Goal: Information Seeking & Learning: Check status

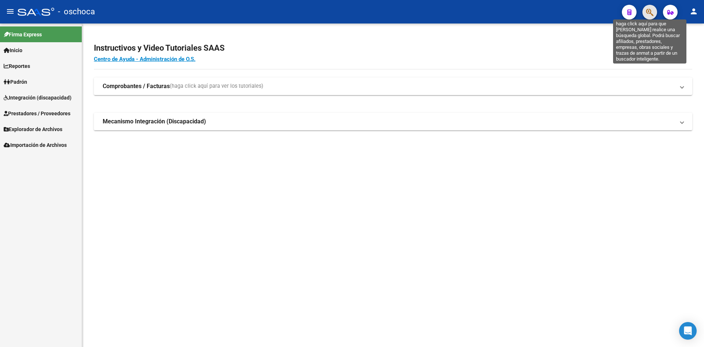
click at [652, 12] on icon "button" at bounding box center [649, 12] width 7 height 8
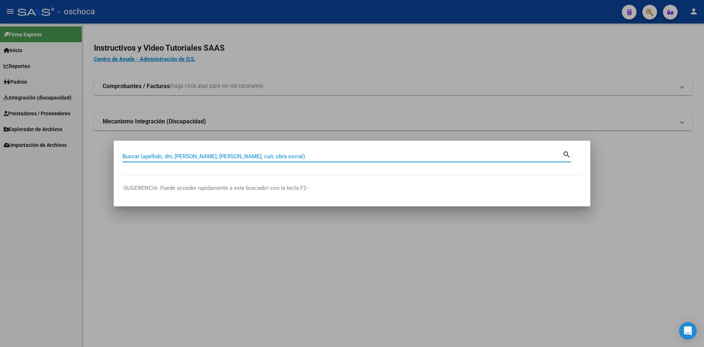
click at [183, 155] on input "Buscar (apellido, dni, [PERSON_NAME], [PERSON_NAME], cuit, obra social)" at bounding box center [342, 156] width 440 height 7
type input "23219031734"
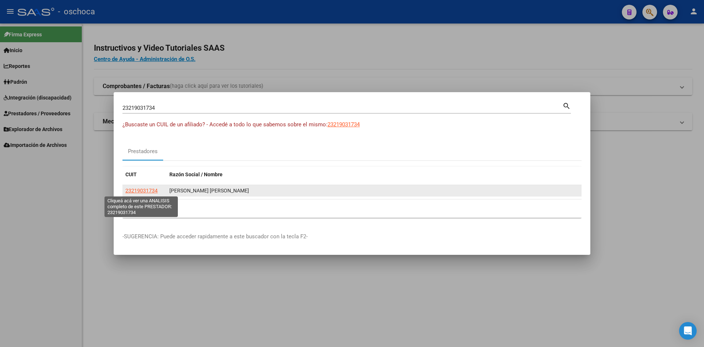
click at [151, 190] on span "23219031734" at bounding box center [141, 190] width 32 height 6
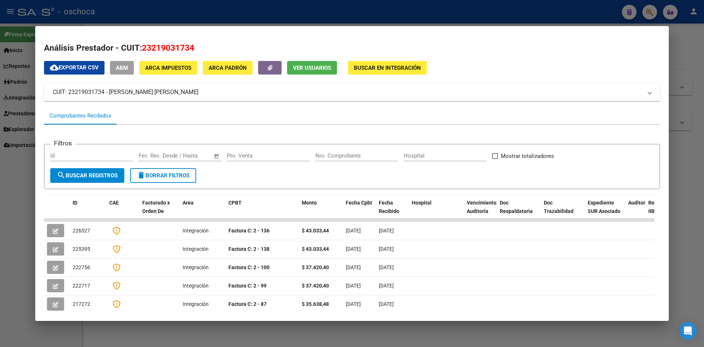
click at [389, 65] on span "Buscar en Integración" at bounding box center [387, 68] width 67 height 7
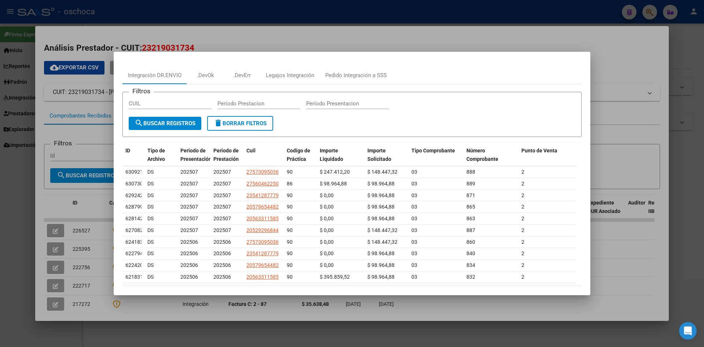
click at [624, 57] on div at bounding box center [352, 173] width 704 height 347
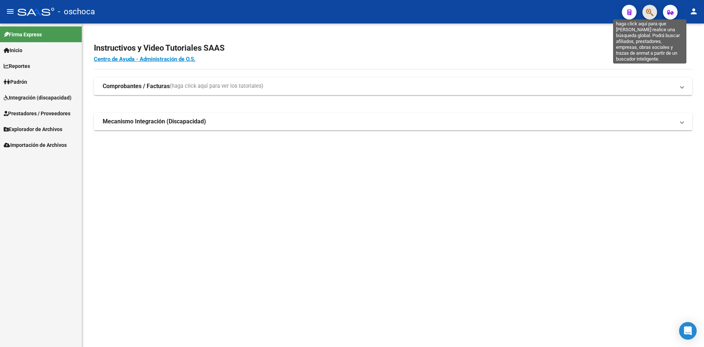
click at [649, 12] on icon "button" at bounding box center [649, 12] width 7 height 8
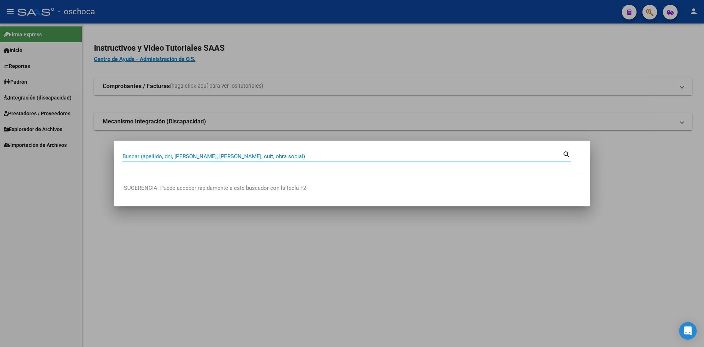
click at [139, 155] on input "Buscar (apellido, dni, [PERSON_NAME], [PERSON_NAME], cuit, obra social)" at bounding box center [342, 156] width 440 height 7
type input "20550273889"
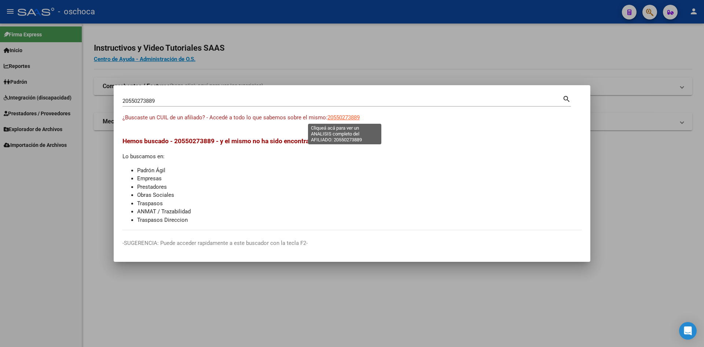
click at [334, 119] on span "20550273889" at bounding box center [343, 117] width 32 height 7
type textarea "20550273889"
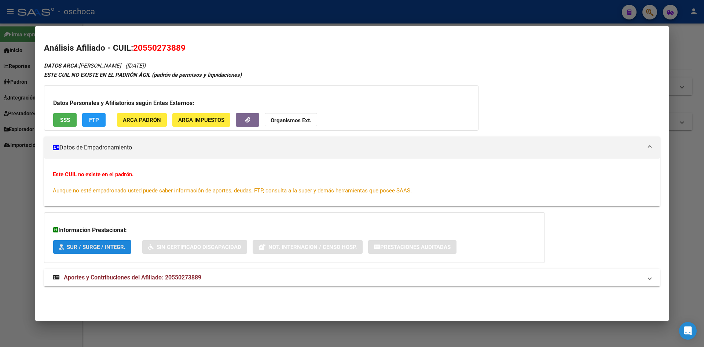
click at [107, 246] on span "SUR / SURGE / INTEGR." at bounding box center [96, 246] width 59 height 7
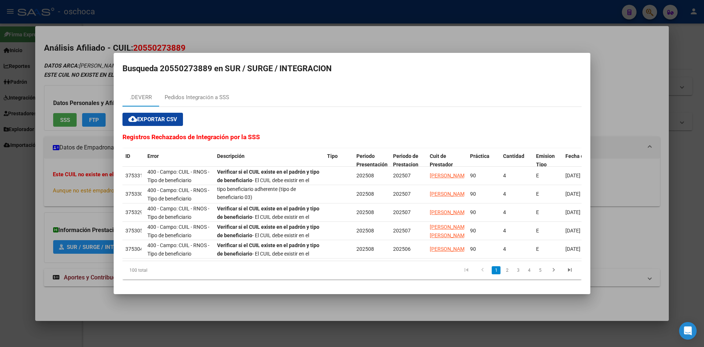
click at [220, 41] on div at bounding box center [352, 173] width 704 height 347
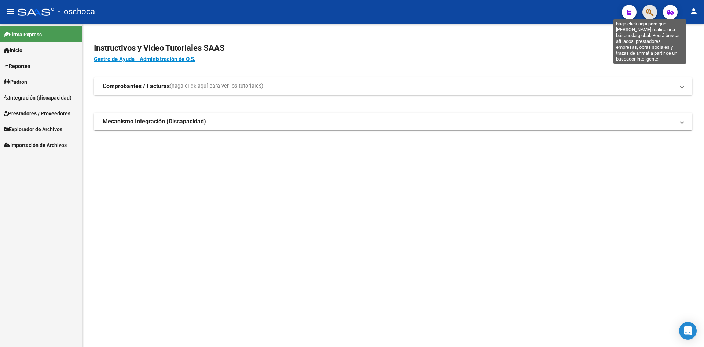
click at [649, 11] on icon "button" at bounding box center [649, 12] width 7 height 8
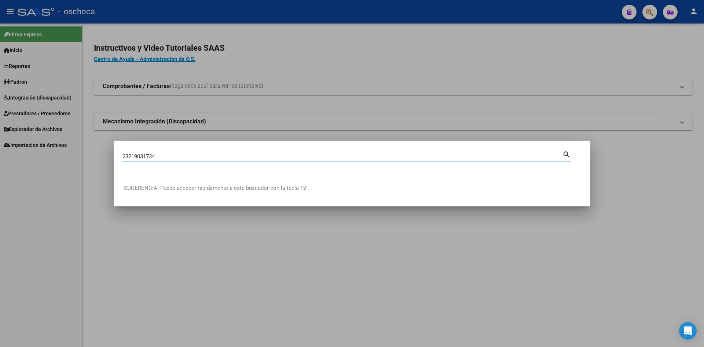
type input "23219031734"
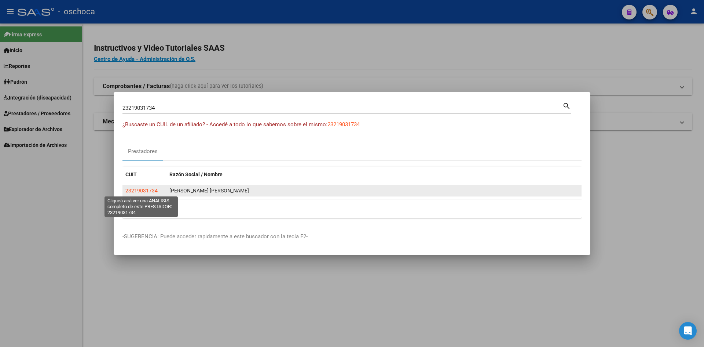
click at [146, 192] on span "23219031734" at bounding box center [141, 190] width 32 height 6
type textarea "23219031734"
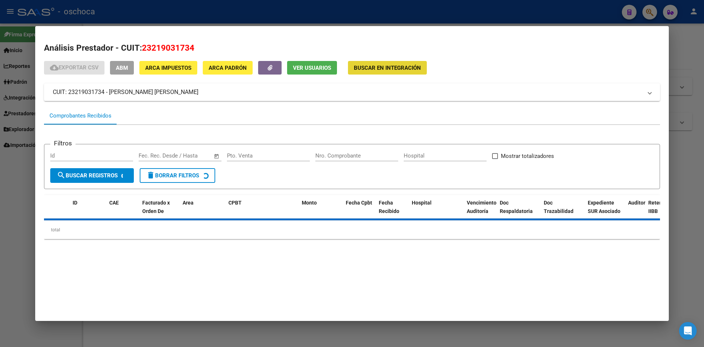
click at [384, 66] on span "Buscar en Integración" at bounding box center [387, 68] width 67 height 7
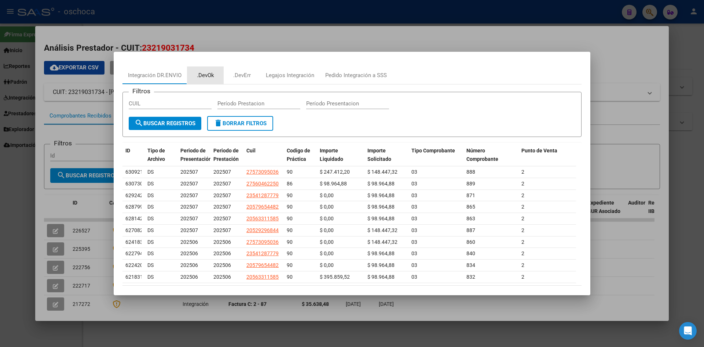
click at [203, 76] on div ".DevOk" at bounding box center [205, 75] width 17 height 8
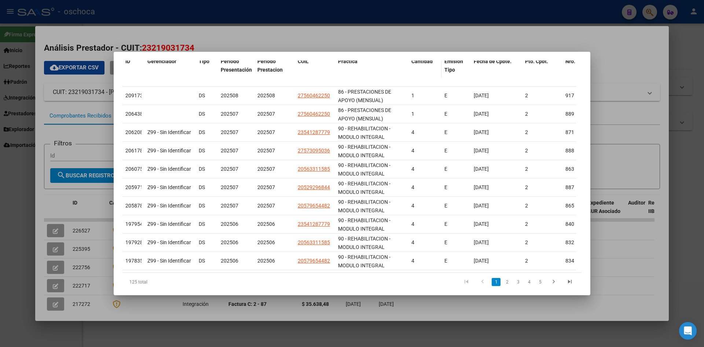
scroll to position [110, 0]
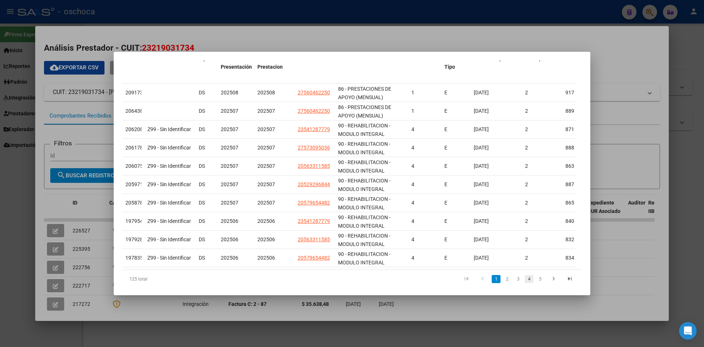
click at [525, 283] on link "4" at bounding box center [529, 279] width 9 height 8
click at [525, 282] on link "5" at bounding box center [529, 279] width 9 height 8
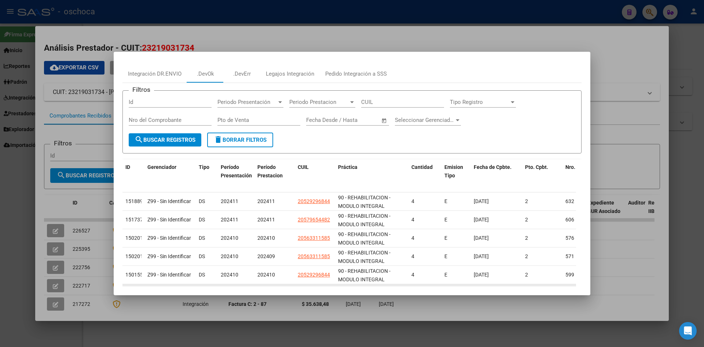
scroll to position [0, 0]
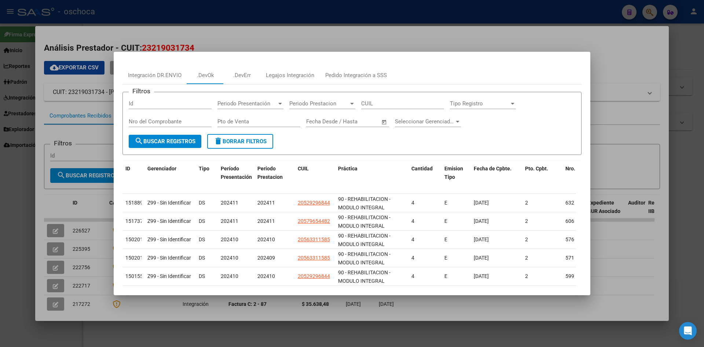
click at [263, 34] on div at bounding box center [352, 173] width 704 height 347
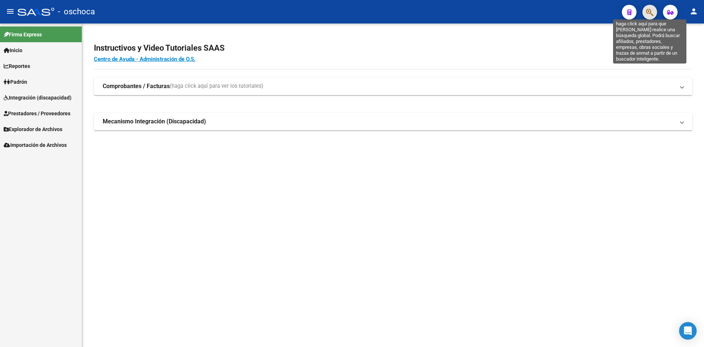
click at [652, 13] on icon "button" at bounding box center [649, 12] width 7 height 8
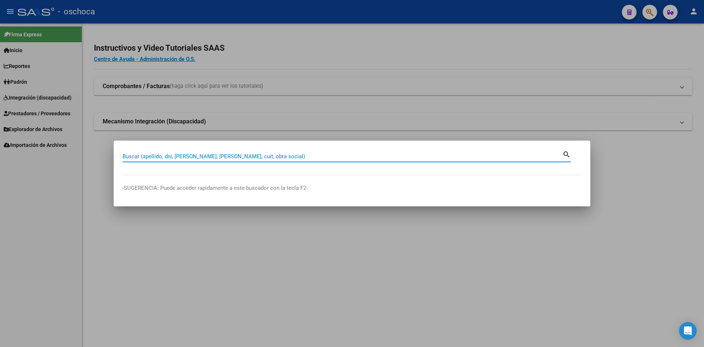
click at [201, 157] on input "Buscar (apellido, dni, [PERSON_NAME], [PERSON_NAME], cuit, obra social)" at bounding box center [342, 156] width 440 height 7
type input "20550273889"
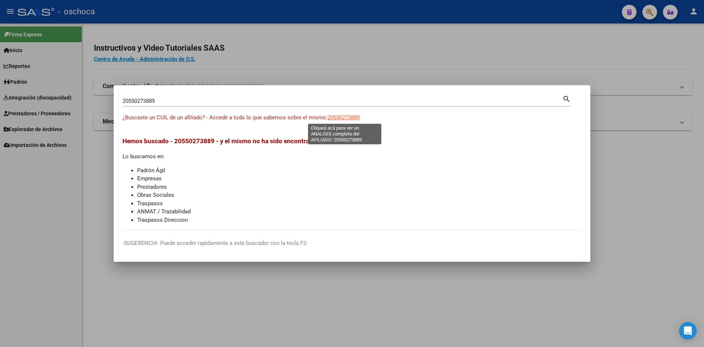
click at [336, 118] on span "20550273889" at bounding box center [343, 117] width 32 height 7
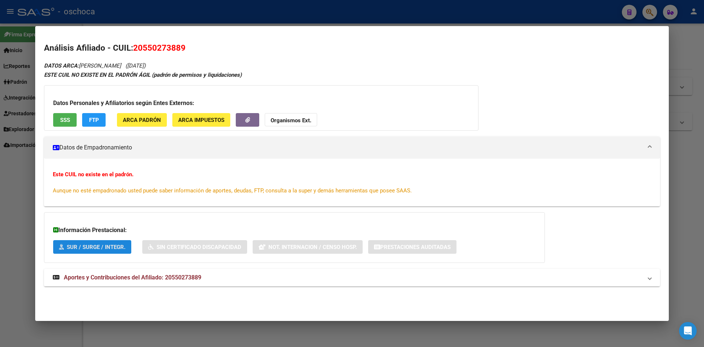
click at [89, 249] on span "SUR / SURGE / INTEGR." at bounding box center [96, 246] width 59 height 7
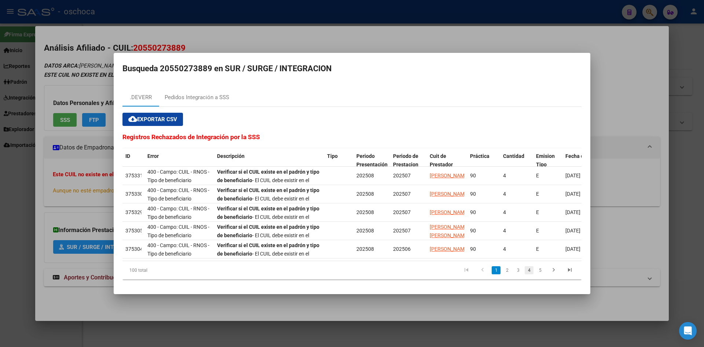
click at [526, 274] on link "4" at bounding box center [529, 270] width 9 height 8
click at [541, 274] on link "6" at bounding box center [540, 270] width 9 height 8
click at [528, 274] on link "7" at bounding box center [529, 270] width 9 height 8
click at [539, 272] on link "9" at bounding box center [540, 270] width 9 height 8
click at [539, 273] on link "11" at bounding box center [540, 270] width 10 height 8
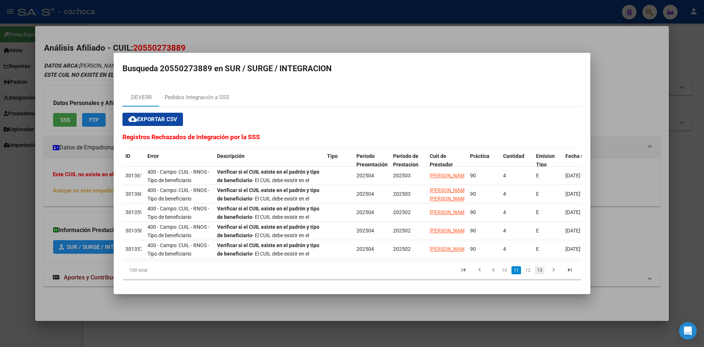
click at [540, 274] on link "13" at bounding box center [540, 270] width 10 height 8
click at [540, 274] on div "100 total 9 10 11 12 13" at bounding box center [351, 270] width 459 height 18
click at [550, 272] on icon "go to next page" at bounding box center [554, 270] width 10 height 9
click at [555, 272] on icon "go to next page" at bounding box center [554, 270] width 10 height 9
click at [555, 272] on div "100 total 12 13 14 15 16" at bounding box center [351, 270] width 459 height 18
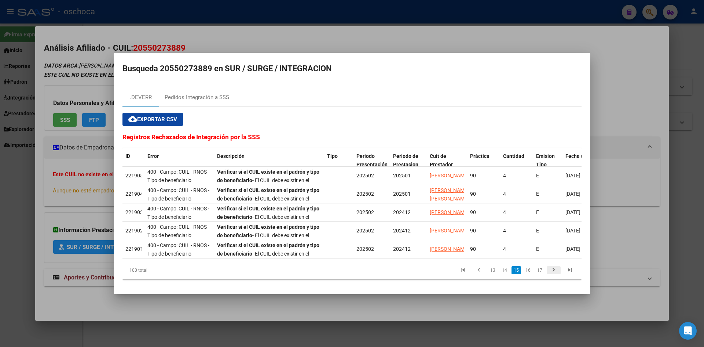
click at [554, 273] on icon "go to next page" at bounding box center [554, 270] width 10 height 9
click at [554, 273] on div "100 total 14 15 16 17 18" at bounding box center [351, 270] width 459 height 18
click at [530, 274] on link "18" at bounding box center [528, 270] width 10 height 8
click at [528, 272] on link "19" at bounding box center [528, 270] width 10 height 8
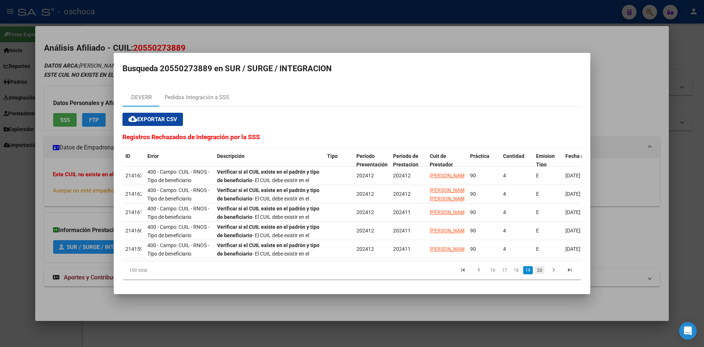
click at [538, 272] on link "20" at bounding box center [540, 270] width 10 height 8
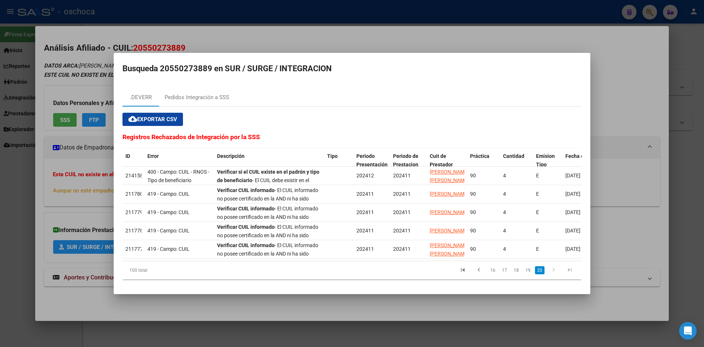
click at [554, 273] on icon "go to next page" at bounding box center [554, 270] width 10 height 9
click at [550, 275] on icon "go to next page" at bounding box center [554, 270] width 10 height 9
click at [553, 273] on icon "go to next page" at bounding box center [554, 270] width 10 height 9
click at [541, 274] on link "20" at bounding box center [540, 270] width 10 height 8
click at [517, 283] on div "cloud_download Exportar CSV Registros Rechazados de Integración por la SSS ID E…" at bounding box center [351, 196] width 459 height 179
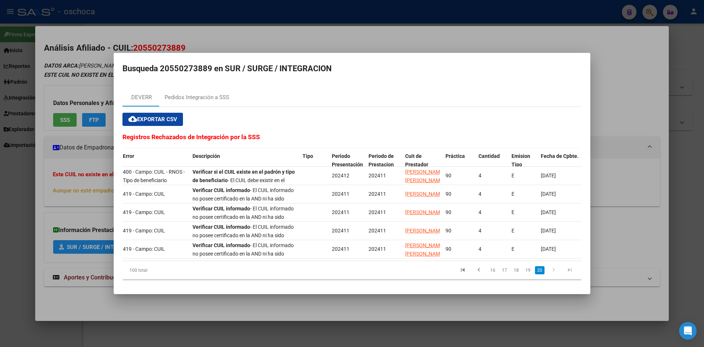
scroll to position [0, 27]
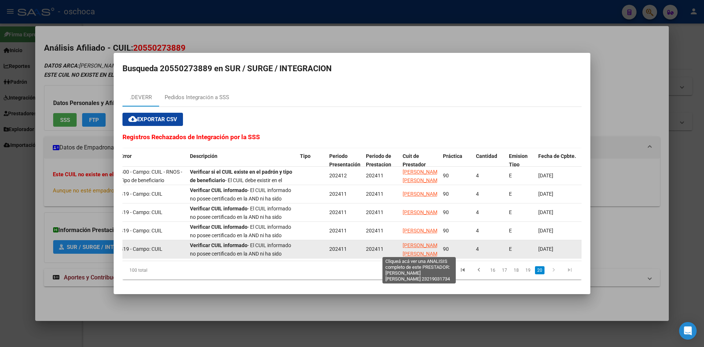
click at [421, 243] on span "[PERSON_NAME] [PERSON_NAME]" at bounding box center [422, 249] width 39 height 14
type textarea "23219031734"
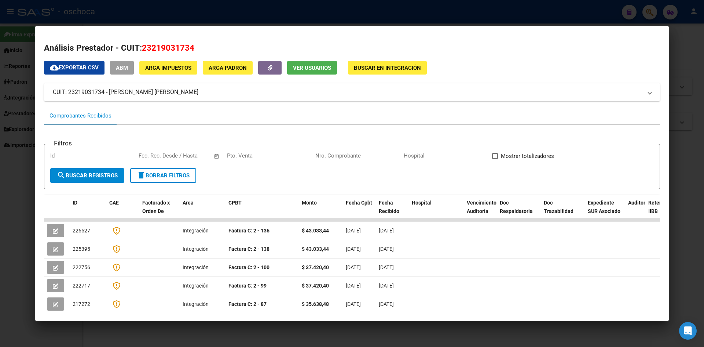
click at [457, 111] on div "Comprobantes Recibidos" at bounding box center [352, 116] width 616 height 18
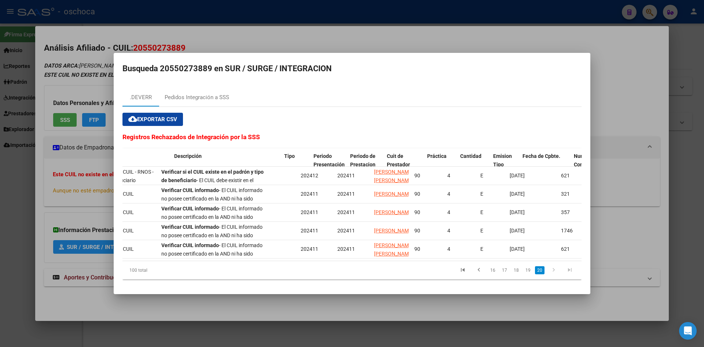
scroll to position [0, 56]
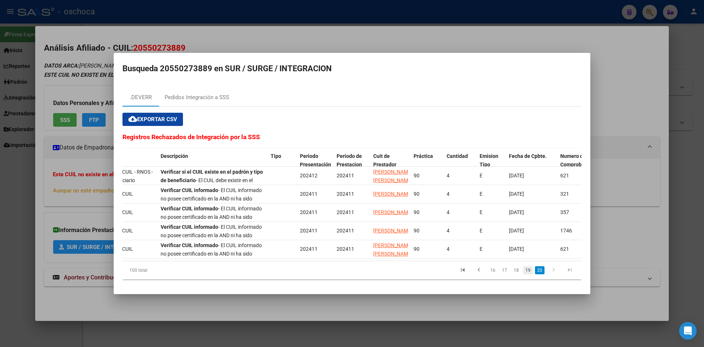
click at [527, 271] on link "19" at bounding box center [528, 270] width 10 height 8
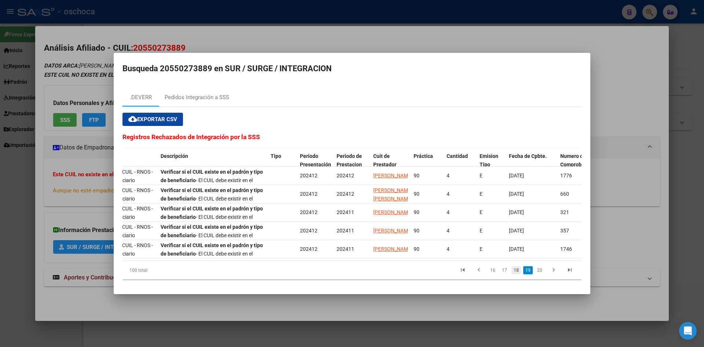
click at [517, 273] on link "18" at bounding box center [517, 270] width 10 height 8
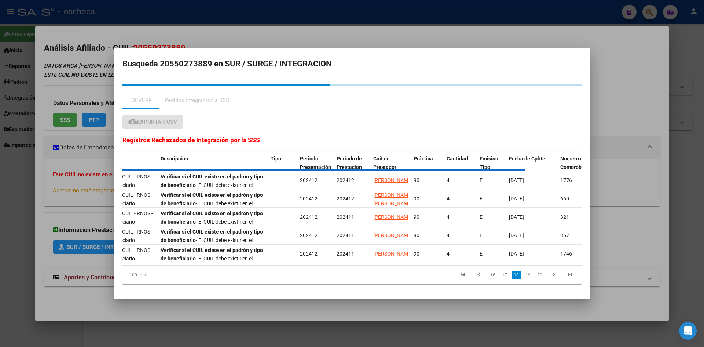
click at [517, 273] on div "100 total 16 17 18 19 20" at bounding box center [351, 275] width 459 height 18
